Goal: Transaction & Acquisition: Purchase product/service

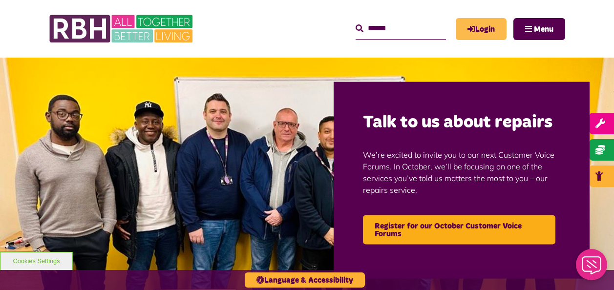
click at [479, 28] on link "Login" at bounding box center [481, 29] width 51 height 22
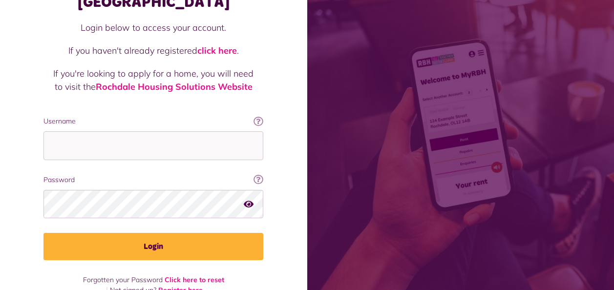
scroll to position [85, 0]
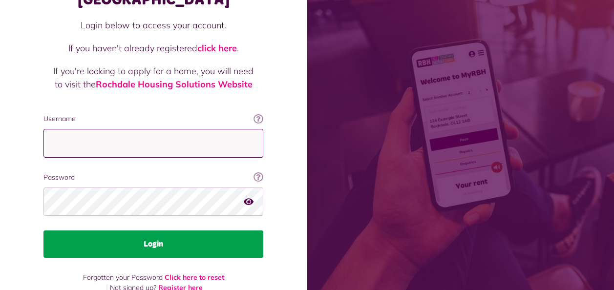
type input "**********"
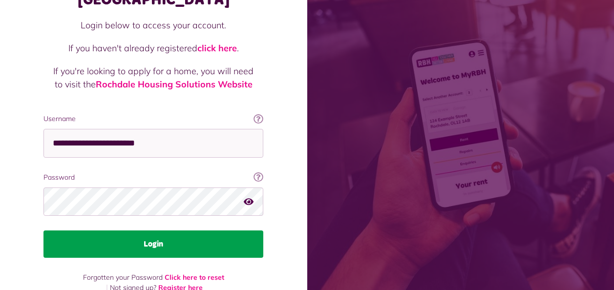
click at [133, 231] on button "Login" at bounding box center [153, 244] width 220 height 27
click at [166, 231] on button "Login" at bounding box center [153, 244] width 220 height 27
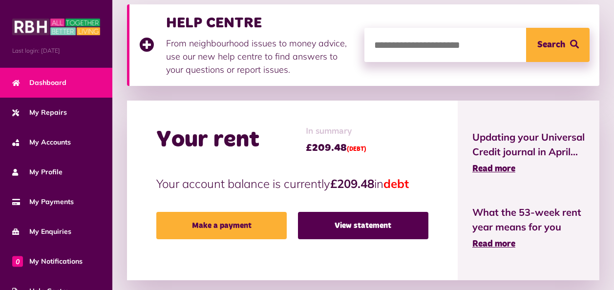
scroll to position [147, 0]
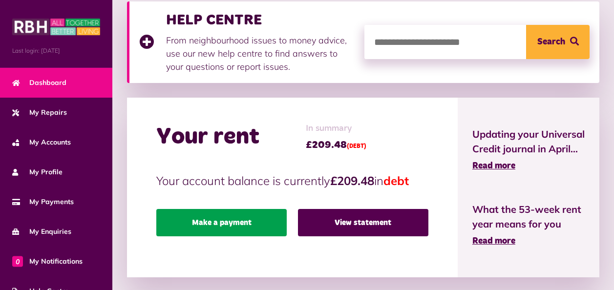
click at [228, 218] on link "Make a payment" at bounding box center [221, 222] width 130 height 27
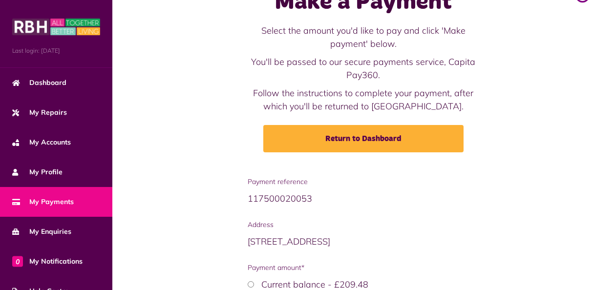
scroll to position [141, 0]
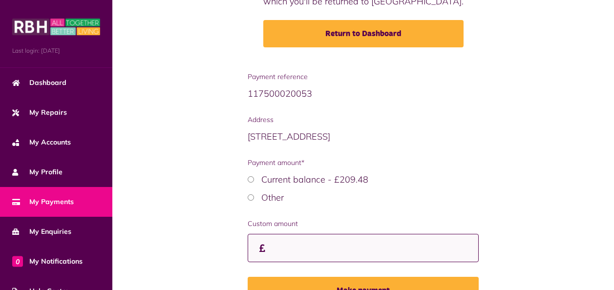
click at [289, 243] on input "Custom amount" at bounding box center [364, 248] width 232 height 29
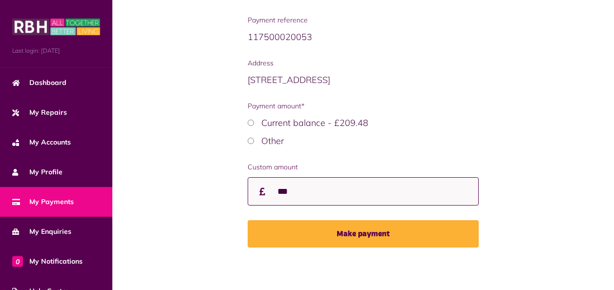
scroll to position [199, 0]
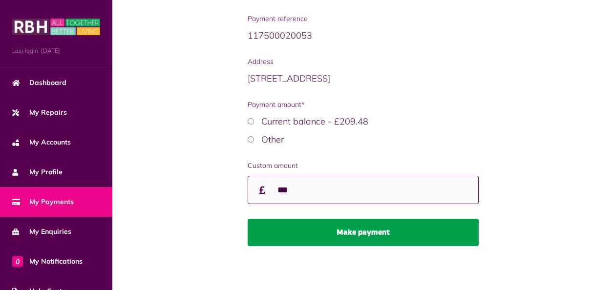
type input "***"
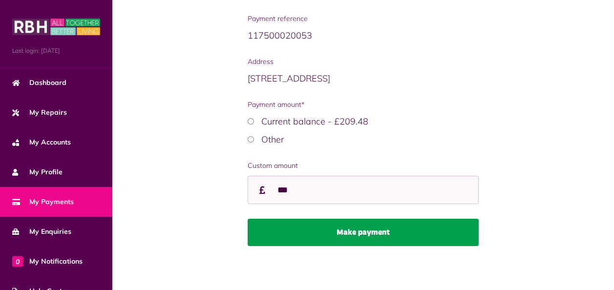
click at [361, 227] on button "Make payment" at bounding box center [364, 232] width 232 height 27
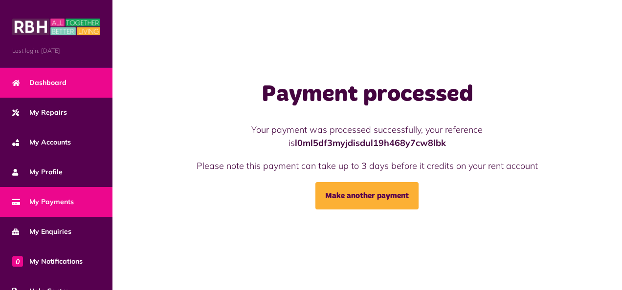
click at [65, 83] on span "Dashboard" at bounding box center [39, 83] width 54 height 10
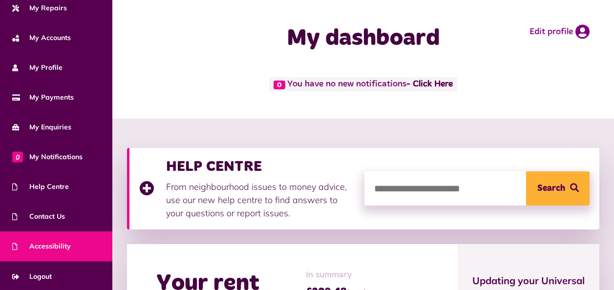
scroll to position [105, 0]
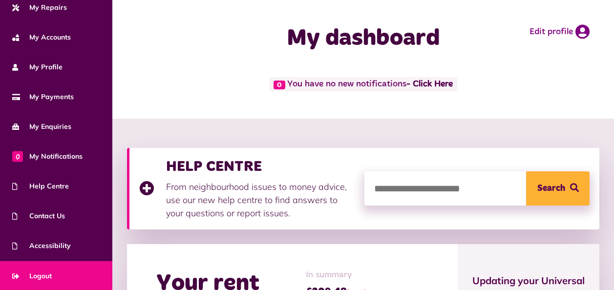
click at [47, 269] on link "Logout" at bounding box center [56, 276] width 112 height 30
